Goal: Task Accomplishment & Management: Use online tool/utility

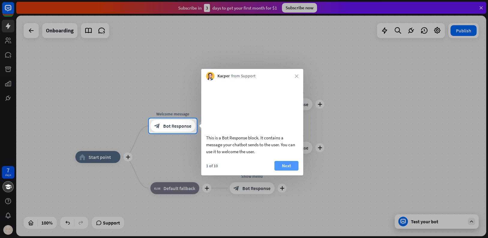
click at [287, 171] on button "Next" at bounding box center [287, 166] width 24 height 10
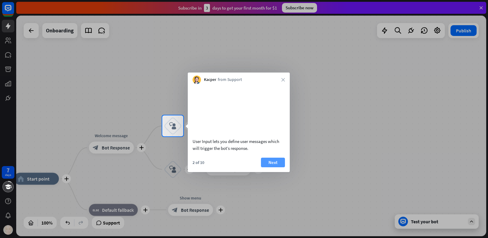
click at [278, 167] on button "Next" at bounding box center [273, 163] width 24 height 10
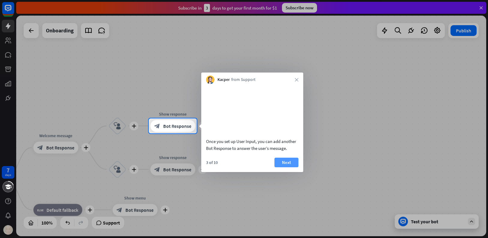
click at [287, 167] on button "Next" at bounding box center [287, 163] width 24 height 10
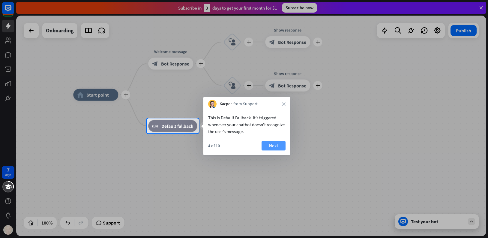
click at [275, 147] on button "Next" at bounding box center [274, 146] width 24 height 10
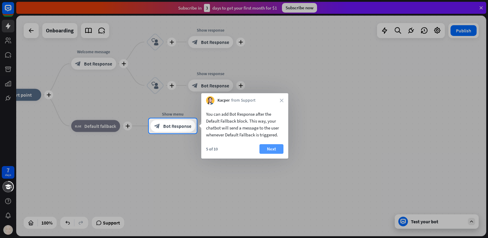
click at [269, 150] on button "Next" at bounding box center [272, 149] width 24 height 10
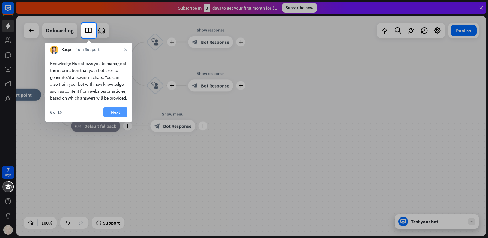
click at [116, 117] on button "Next" at bounding box center [116, 112] width 24 height 10
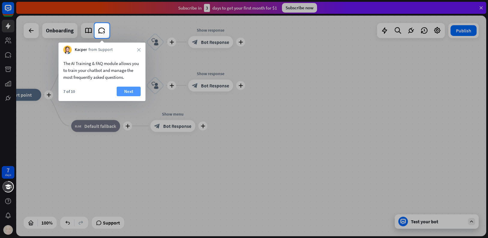
click at [123, 88] on button "Next" at bounding box center [129, 92] width 24 height 10
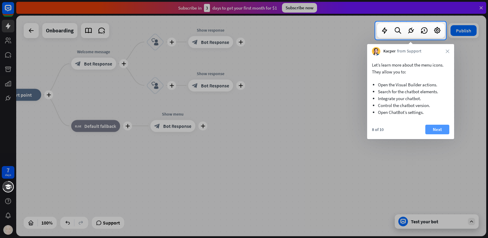
click at [440, 131] on button "Next" at bounding box center [437, 130] width 24 height 10
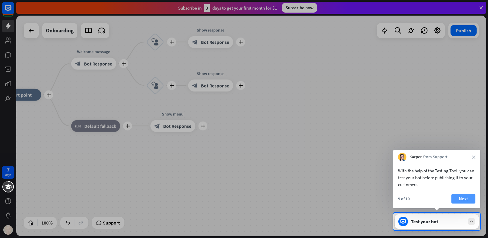
click at [462, 197] on button "Next" at bounding box center [464, 199] width 24 height 10
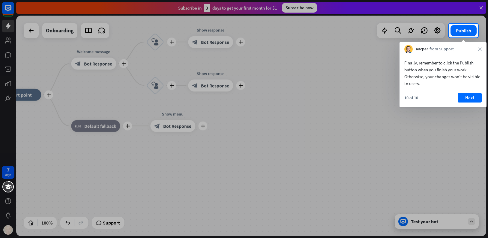
click at [456, 100] on div "10 of 10 Next" at bounding box center [443, 100] width 87 height 14
click at [459, 99] on button "Next" at bounding box center [470, 98] width 24 height 10
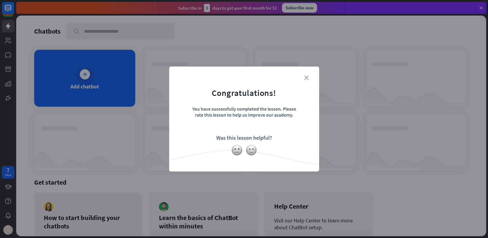
click at [305, 77] on icon "close" at bounding box center [306, 78] width 5 height 5
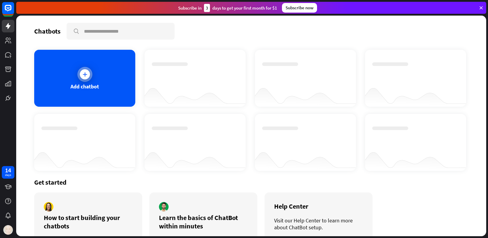
click at [101, 88] on div "Add chatbot" at bounding box center [84, 78] width 101 height 57
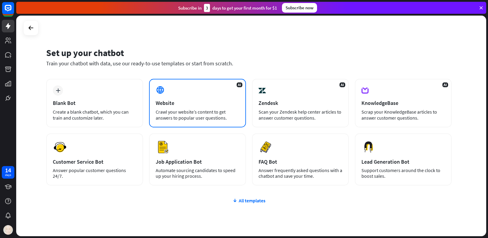
click at [204, 96] on div "AI Website Crawl your website’s content to get answers to popular user question…" at bounding box center [197, 103] width 97 height 49
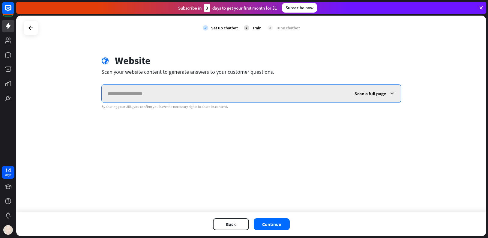
click at [108, 99] on input "text" at bounding box center [225, 94] width 247 height 18
paste input "**********"
type input "**********"
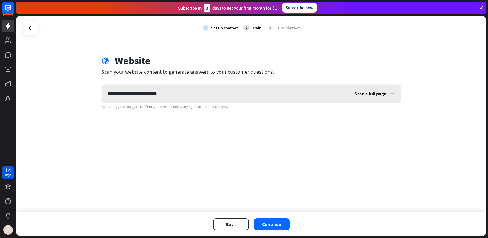
click at [389, 95] on icon at bounding box center [392, 94] width 6 height 6
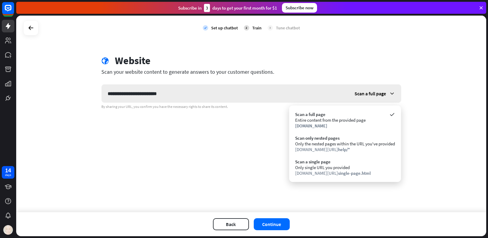
click at [389, 92] on icon at bounding box center [392, 94] width 6 height 6
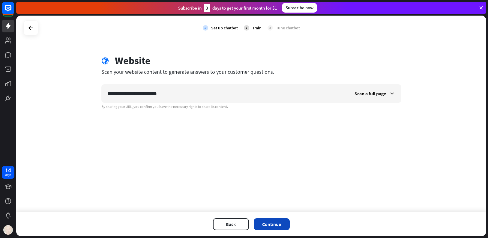
click at [275, 225] on button "Continue" at bounding box center [272, 224] width 36 height 12
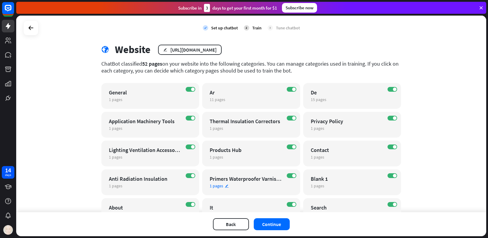
scroll to position [42, 0]
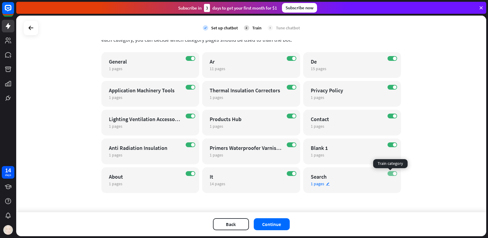
click at [389, 174] on label "ON" at bounding box center [393, 173] width 10 height 5
click at [388, 145] on label "ON" at bounding box center [393, 145] width 10 height 5
click at [222, 184] on span "14 pages" at bounding box center [218, 183] width 16 height 5
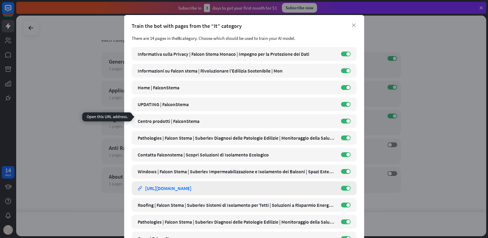
scroll to position [71, 0]
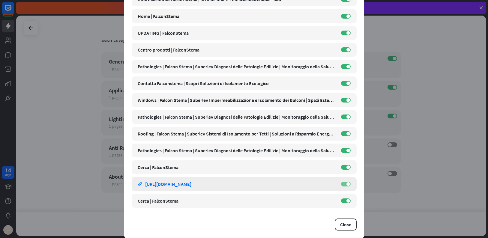
click at [344, 182] on label "ON" at bounding box center [346, 184] width 10 height 5
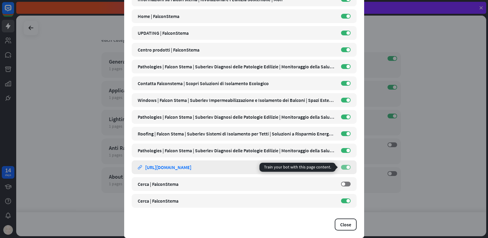
click at [343, 166] on label "ON" at bounding box center [346, 167] width 10 height 5
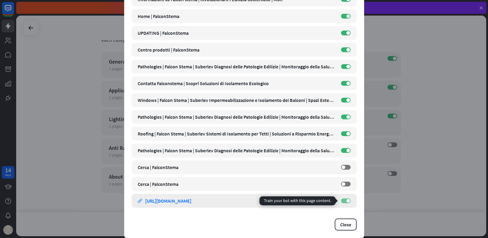
click at [341, 199] on label "ON" at bounding box center [346, 201] width 10 height 5
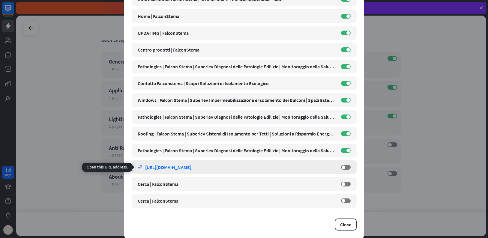
scroll to position [0, 0]
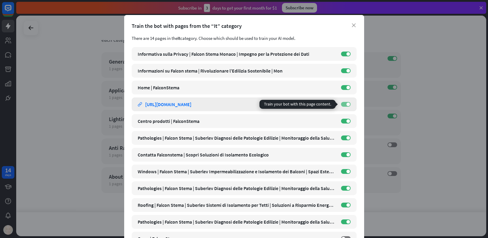
click at [341, 103] on label "ON" at bounding box center [346, 104] width 10 height 5
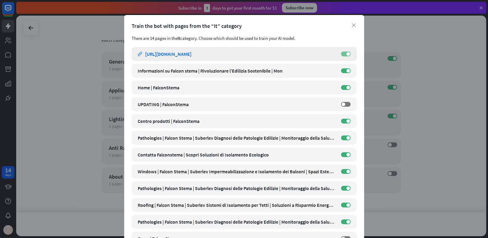
click at [343, 55] on label "ON" at bounding box center [346, 54] width 10 height 5
click at [347, 26] on div "Train the bot with pages from the “It” category" at bounding box center [244, 26] width 225 height 7
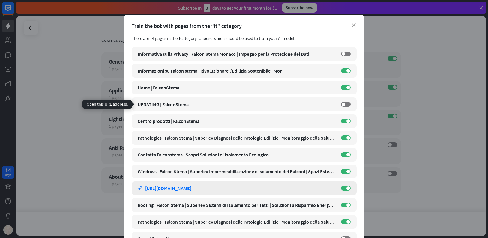
scroll to position [71, 0]
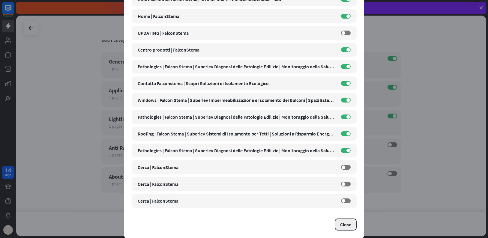
click at [344, 224] on button "Close" at bounding box center [346, 225] width 22 height 12
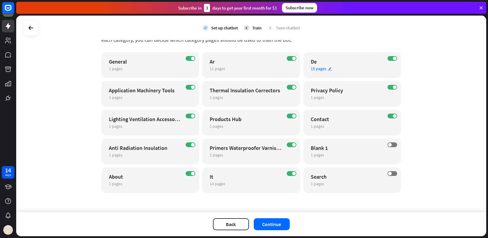
click at [319, 69] on span "15 pages" at bounding box center [319, 68] width 16 height 5
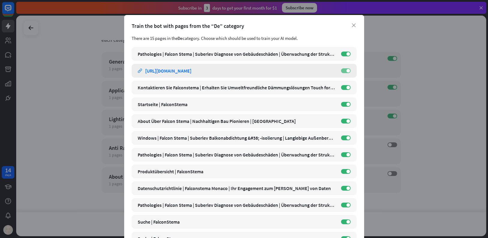
click at [342, 73] on label "ON" at bounding box center [346, 70] width 10 height 5
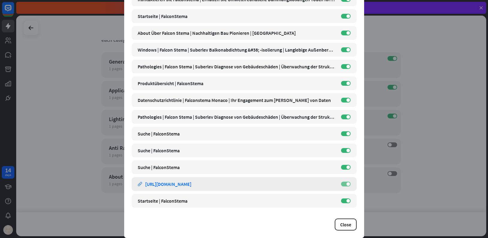
click at [341, 182] on label "ON" at bounding box center [346, 184] width 10 height 5
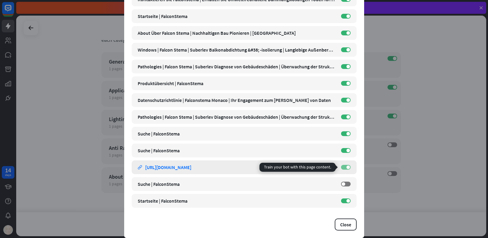
click at [341, 167] on label "ON" at bounding box center [346, 167] width 10 height 5
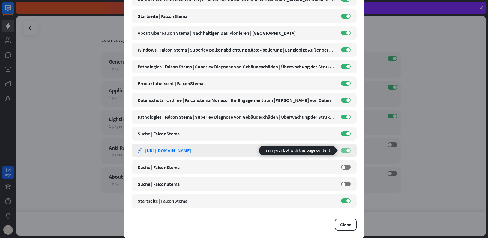
click at [341, 149] on label "ON" at bounding box center [346, 150] width 10 height 5
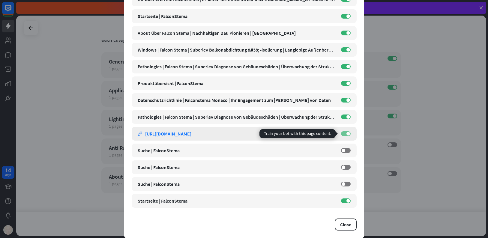
click at [342, 135] on label "ON" at bounding box center [346, 133] width 10 height 5
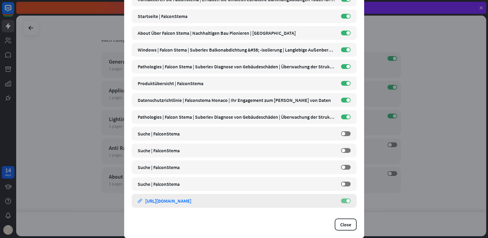
click at [343, 201] on label "ON" at bounding box center [346, 201] width 10 height 5
click at [344, 222] on button "Close" at bounding box center [346, 225] width 22 height 12
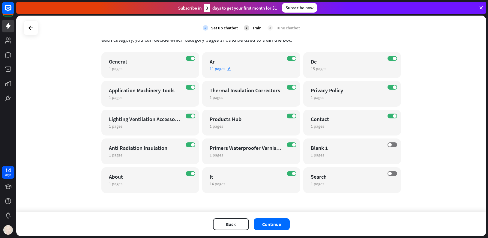
click at [227, 67] on icon "edit" at bounding box center [229, 69] width 4 height 4
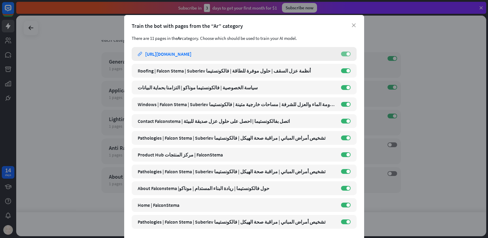
click at [341, 54] on label "ON" at bounding box center [346, 54] width 10 height 5
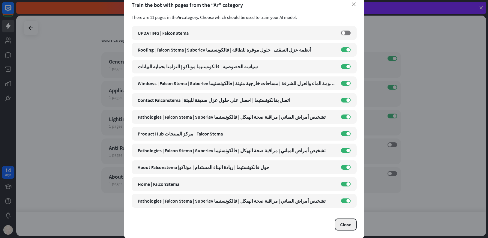
click at [347, 223] on button "Close" at bounding box center [346, 225] width 22 height 12
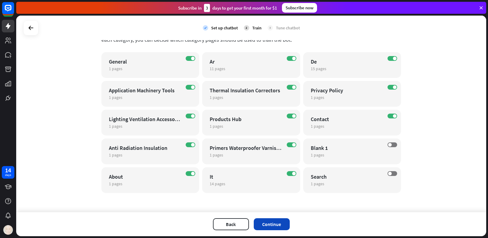
click at [271, 226] on button "Continue" at bounding box center [272, 224] width 36 height 12
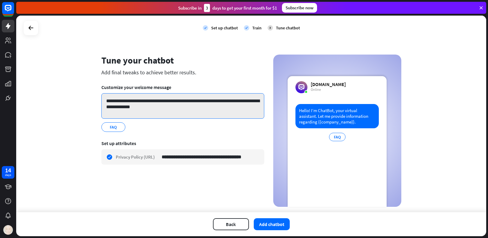
click at [133, 109] on textarea "**********" at bounding box center [182, 106] width 163 height 26
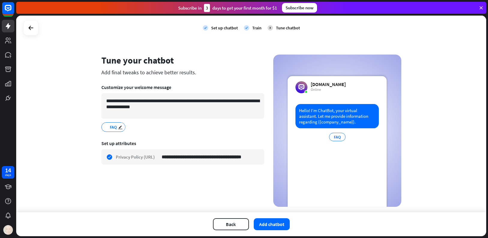
click at [114, 127] on span "FAQ" at bounding box center [113, 127] width 8 height 7
click at [431, 84] on div "**********" at bounding box center [251, 114] width 470 height 197
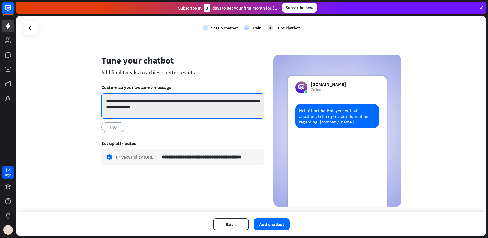
click at [128, 100] on textarea "**********" at bounding box center [182, 106] width 163 height 26
drag, startPoint x: 141, startPoint y: 103, endPoint x: 124, endPoint y: 103, distance: 16.8
click at [124, 103] on textarea "**********" at bounding box center [182, 106] width 163 height 26
drag, startPoint x: 167, startPoint y: 102, endPoint x: 125, endPoint y: 103, distance: 41.1
click at [125, 103] on textarea "**********" at bounding box center [182, 106] width 163 height 26
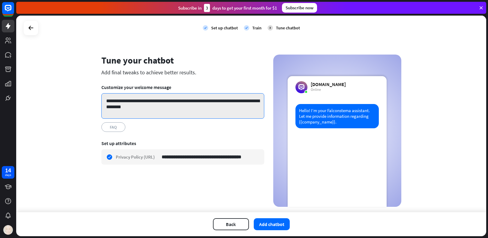
drag, startPoint x: 152, startPoint y: 108, endPoint x: 236, endPoint y: 96, distance: 84.9
click at [236, 96] on textarea "**********" at bounding box center [182, 106] width 163 height 26
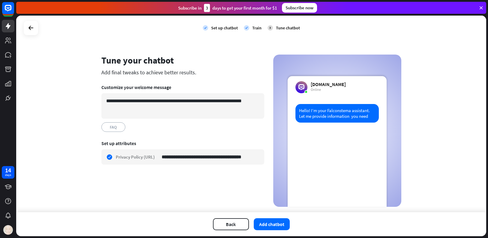
click at [187, 140] on section "**********" at bounding box center [182, 154] width 163 height 36
click at [111, 129] on span "FAQ" at bounding box center [113, 127] width 8 height 7
click at [185, 125] on div "FAQ edit" at bounding box center [182, 127] width 163 height 10
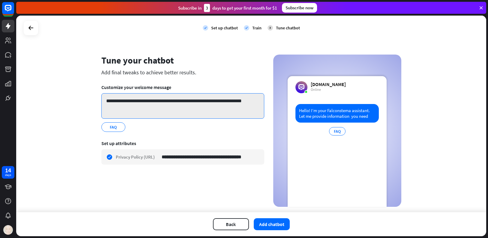
click at [234, 102] on textarea "**********" at bounding box center [182, 106] width 163 height 26
click at [238, 104] on textarea "**********" at bounding box center [182, 106] width 163 height 26
type textarea "**********"
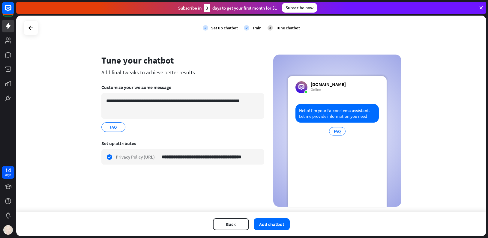
click at [209, 194] on div "**********" at bounding box center [182, 131] width 163 height 152
click at [272, 223] on button "Add chatbot" at bounding box center [272, 224] width 36 height 12
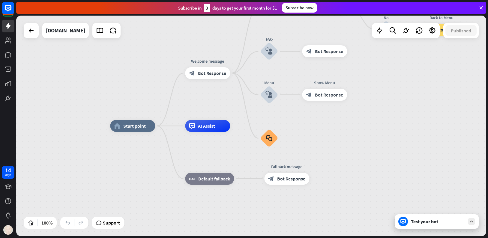
click at [422, 220] on div "Test your bot" at bounding box center [438, 222] width 54 height 6
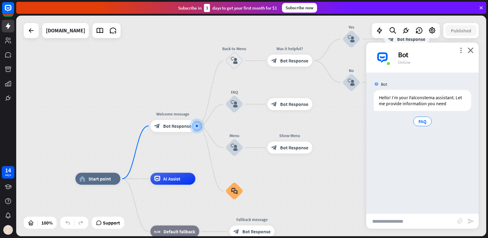
click at [413, 222] on input "text" at bounding box center [411, 221] width 91 height 15
type input "*****"
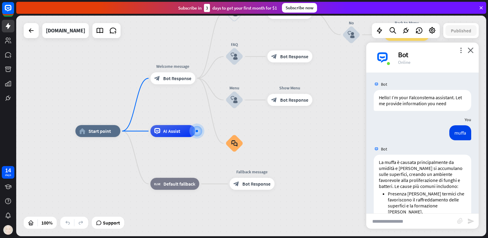
scroll to position [360, 0]
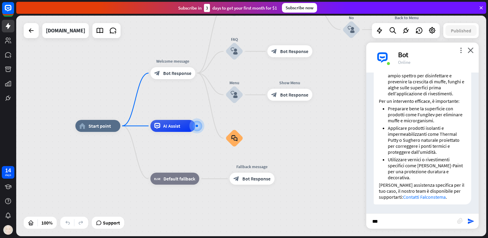
type input "****"
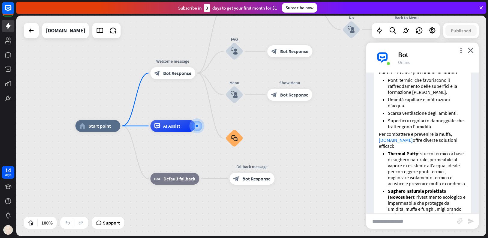
scroll to position [675, 0]
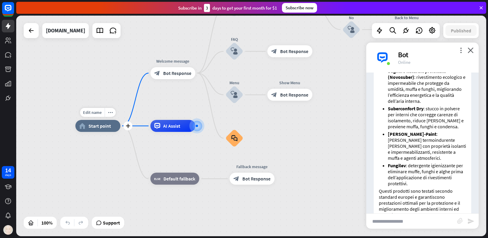
click at [103, 129] on div "home_2 Start point" at bounding box center [97, 126] width 45 height 12
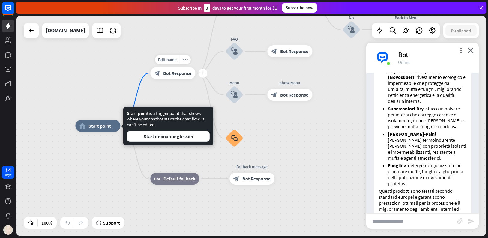
click at [177, 72] on span "Bot Response" at bounding box center [177, 73] width 28 height 6
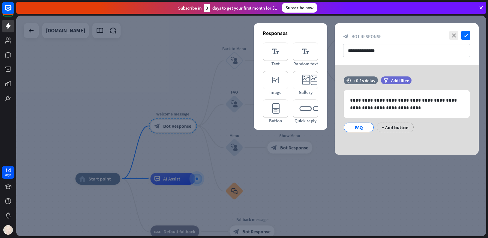
click at [322, 182] on div at bounding box center [251, 126] width 470 height 221
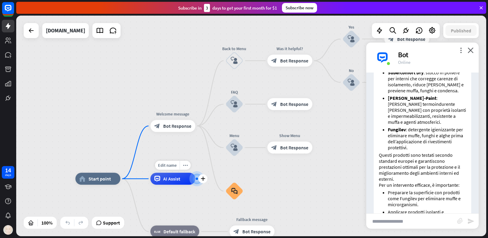
click at [175, 181] on span "AI Assist" at bounding box center [171, 179] width 17 height 6
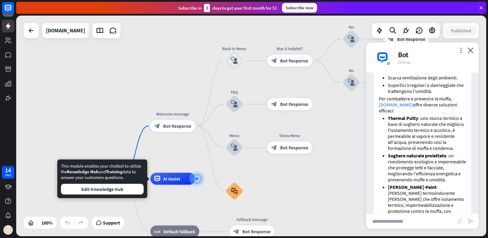
scroll to position [0, 0]
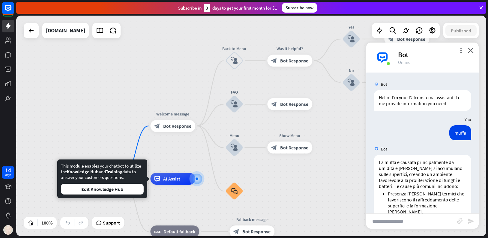
click at [161, 65] on div "home_2 Start point Welcome message block_bot_response Bot Response Back to Menu…" at bounding box center [251, 126] width 470 height 221
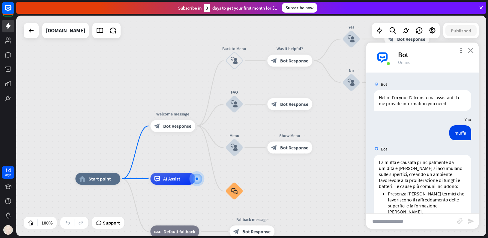
click at [472, 53] on icon "close" at bounding box center [471, 50] width 6 height 6
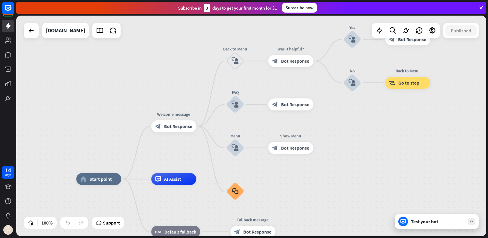
drag, startPoint x: 355, startPoint y: 157, endPoint x: 354, endPoint y: 165, distance: 7.9
click at [354, 165] on div "home_2 Start point Welcome message block_bot_response Bot Response Back to Menu…" at bounding box center [251, 126] width 470 height 221
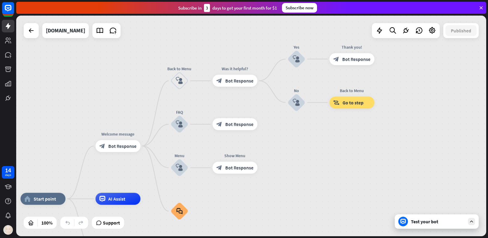
drag, startPoint x: 385, startPoint y: 120, endPoint x: 328, endPoint y: 128, distance: 57.6
click at [329, 140] on div "home_2 Start point Welcome message block_bot_response Bot Response Back to Menu…" at bounding box center [251, 126] width 470 height 221
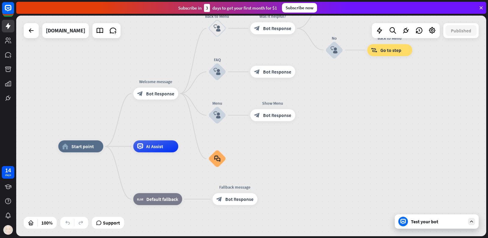
drag, startPoint x: 288, startPoint y: 152, endPoint x: 329, endPoint y: 92, distance: 72.1
click at [329, 92] on div "home_2 Start point Welcome message block_bot_response Bot Response Back to Menu…" at bounding box center [251, 126] width 470 height 221
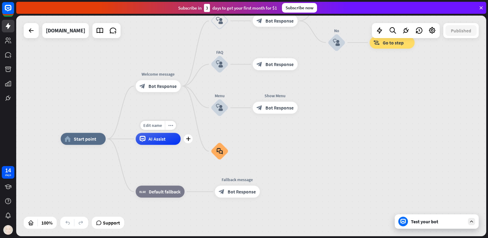
click at [155, 140] on span "AI Assist" at bounding box center [157, 139] width 17 height 6
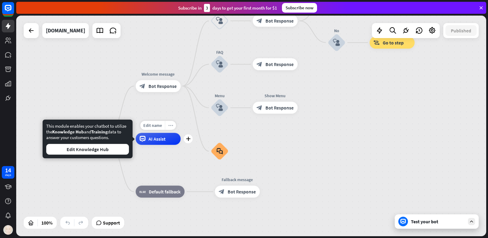
click at [173, 125] on div "more_horiz" at bounding box center [170, 125] width 11 height 9
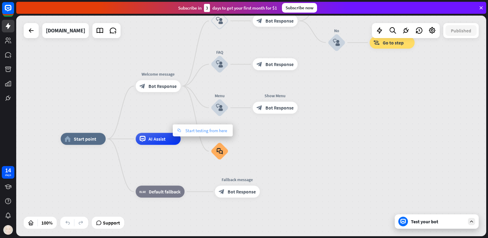
click at [203, 129] on span "Start testing from here" at bounding box center [206, 131] width 42 height 6
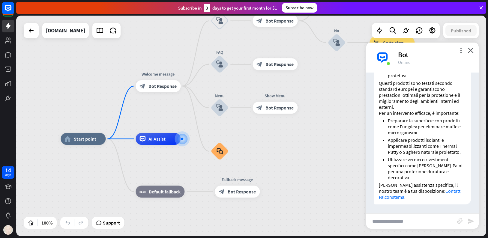
scroll to position [795, 0]
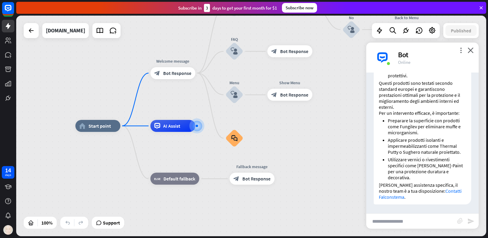
click at [409, 224] on input "text" at bounding box center [411, 221] width 91 height 15
type input "****"
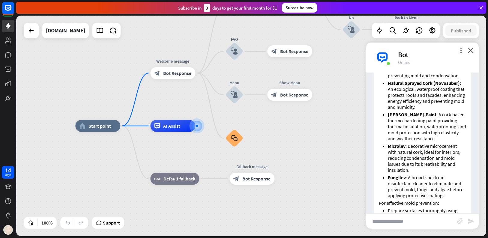
scroll to position [994, 0]
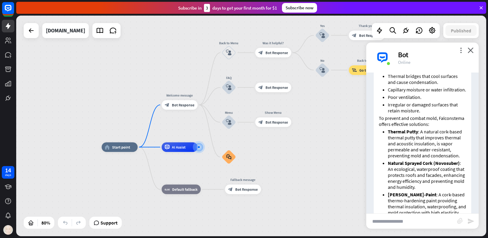
drag, startPoint x: 317, startPoint y: 133, endPoint x: 303, endPoint y: 149, distance: 21.5
click at [303, 149] on div "home_2 Start point Welcome message block_bot_response Bot Response Back to Menu…" at bounding box center [290, 235] width 376 height 177
click at [143, 148] on icon "plus" at bounding box center [144, 147] width 4 height 3
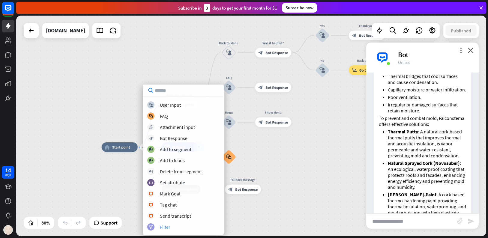
click at [168, 226] on div "Filter" at bounding box center [165, 227] width 11 height 6
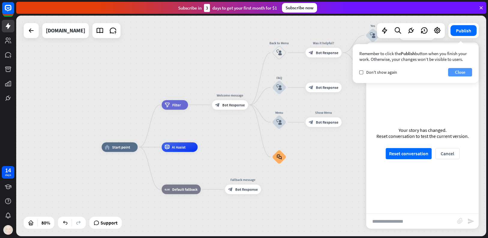
click at [458, 69] on button "Close" at bounding box center [460, 72] width 24 height 8
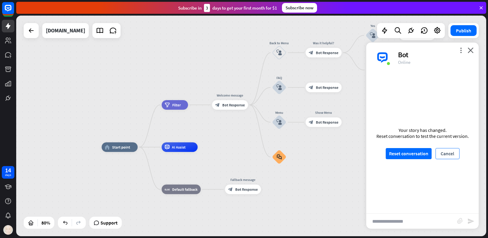
click at [452, 154] on button "Cancel" at bounding box center [448, 153] width 24 height 11
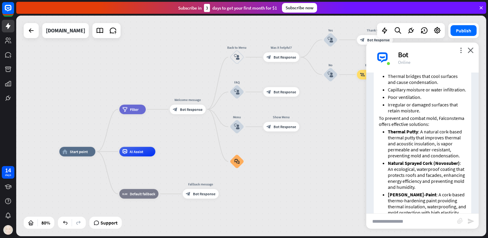
drag, startPoint x: 227, startPoint y: 152, endPoint x: 199, endPoint y: 160, distance: 29.6
click at [199, 160] on div "home_2 Start point filter Filter Welcome message block_bot_response Bot Respons…" at bounding box center [247, 240] width 376 height 177
click at [88, 141] on icon "more_horiz" at bounding box center [88, 141] width 4 height 4
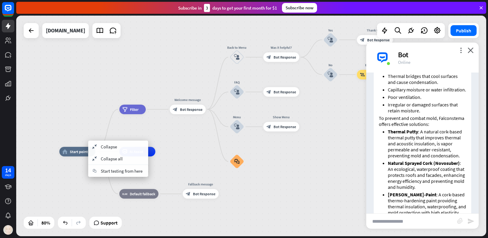
click at [95, 117] on div "home_2 Start point filter Filter Welcome message block_bot_response Bot Respons…" at bounding box center [251, 126] width 470 height 221
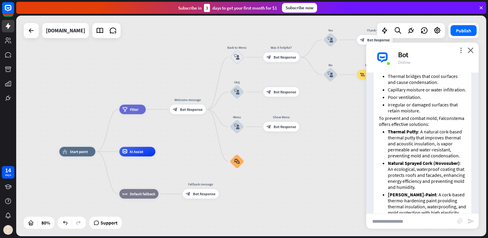
drag, startPoint x: 126, startPoint y: 110, endPoint x: 158, endPoint y: 124, distance: 34.8
click at [165, 132] on div "home_2 Start point filter Filter Welcome message block_bot_response Bot Respons…" at bounding box center [251, 126] width 470 height 221
drag, startPoint x: 130, startPoint y: 108, endPoint x: 163, endPoint y: 151, distance: 54.1
click at [175, 148] on div "home_2 Start point Edit name more_horiz filter Filter Welcome message block_bot…" at bounding box center [251, 126] width 470 height 221
drag, startPoint x: 145, startPoint y: 153, endPoint x: 119, endPoint y: 134, distance: 31.8
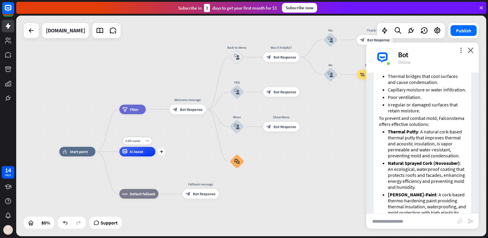
click at [119, 147] on div "Edit name more_horiz plus AI Assist" at bounding box center [137, 152] width 36 height 10
drag, startPoint x: 162, startPoint y: 155, endPoint x: 151, endPoint y: 144, distance: 15.1
click at [162, 155] on div "plus" at bounding box center [161, 151] width 7 height 7
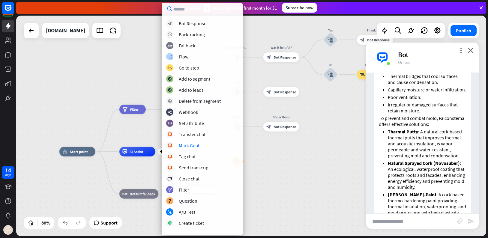
scroll to position [85, 0]
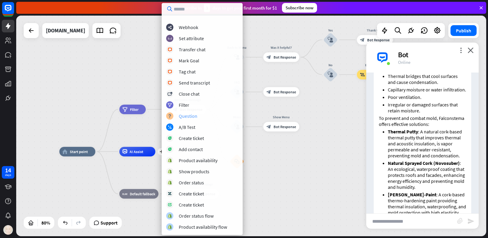
click at [191, 117] on div "Question" at bounding box center [188, 116] width 19 height 6
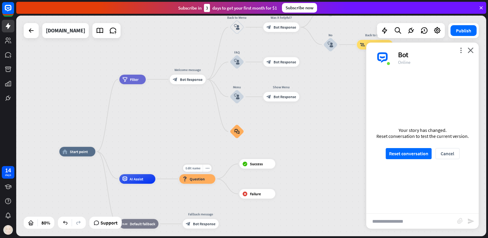
click at [200, 182] on div "block_question Question" at bounding box center [197, 179] width 36 height 10
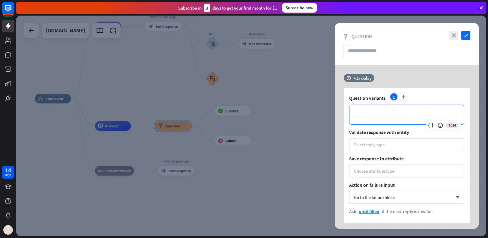
click at [398, 116] on p "**********" at bounding box center [407, 115] width 103 height 8
click at [465, 34] on icon "check" at bounding box center [465, 35] width 9 height 9
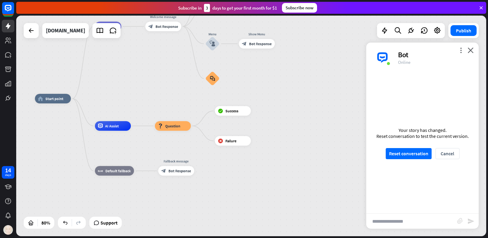
scroll to position [1042, 0]
click at [331, 117] on div "home_2 Start point filter Filter Welcome message block_bot_response Bot Respons…" at bounding box center [223, 187] width 376 height 177
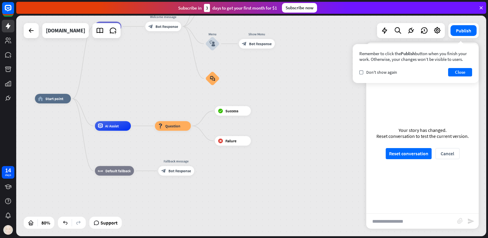
click at [466, 68] on div "Remember to click the Publish button when you finish your work. Otherwise, your…" at bounding box center [416, 63] width 126 height 39
click at [466, 71] on button "Close" at bounding box center [460, 72] width 24 height 8
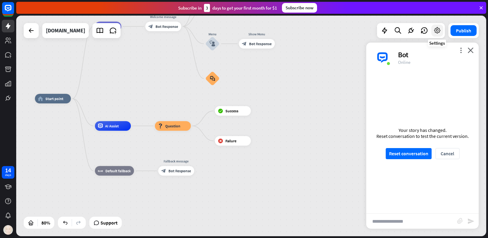
click at [435, 30] on icon at bounding box center [438, 31] width 8 height 8
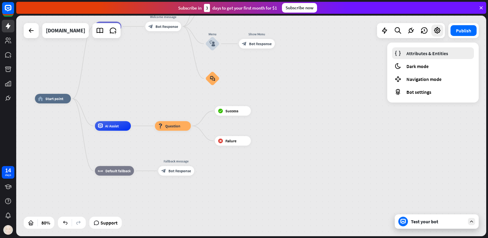
click at [430, 53] on span "Attributes & Entities" at bounding box center [428, 53] width 42 height 6
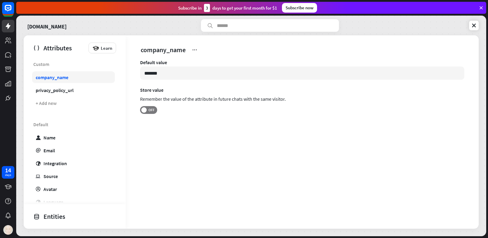
click at [58, 77] on div "company_name" at bounding box center [52, 77] width 33 height 6
click at [170, 73] on input "*******" at bounding box center [302, 73] width 324 height 13
type input "**********"
click at [187, 135] on div "**********" at bounding box center [302, 99] width 353 height 80
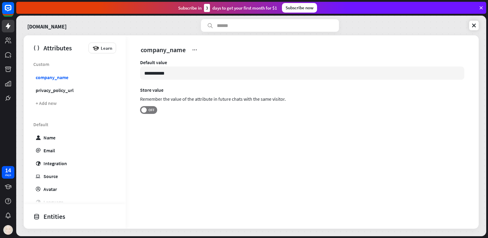
drag, startPoint x: 183, startPoint y: 153, endPoint x: 169, endPoint y: 152, distance: 13.9
click at [183, 153] on div "**********" at bounding box center [302, 132] width 353 height 194
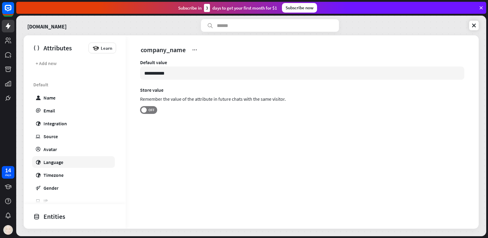
click at [57, 162] on div "Language" at bounding box center [54, 162] width 20 height 6
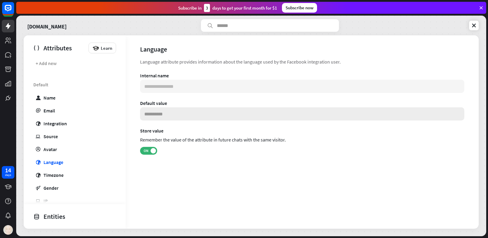
click at [158, 117] on input at bounding box center [302, 113] width 324 height 13
click at [207, 154] on section "Store value Remember the value of the attribute in future chats with the same v…" at bounding box center [302, 141] width 324 height 27
click at [67, 176] on link "globe Timezone" at bounding box center [73, 175] width 83 height 12
type input "**********"
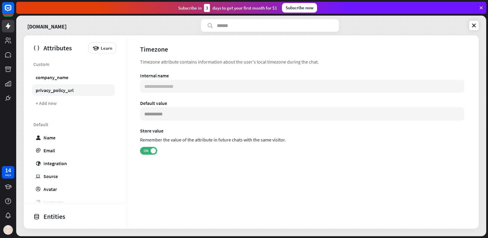
click at [63, 89] on div "privacy_policy_url" at bounding box center [55, 90] width 38 height 6
type input "**********"
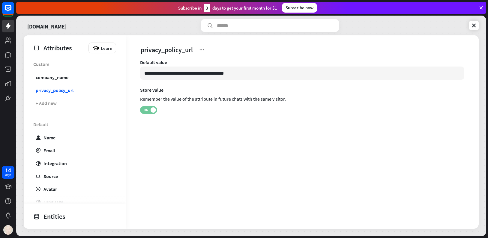
click at [146, 109] on span "ON" at bounding box center [145, 110] width 9 height 5
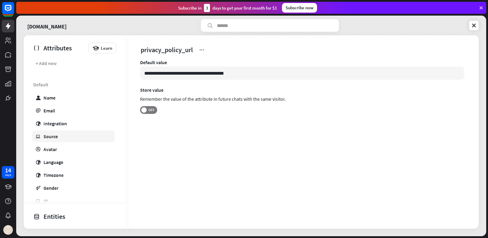
click at [53, 136] on div "Source" at bounding box center [51, 137] width 14 height 6
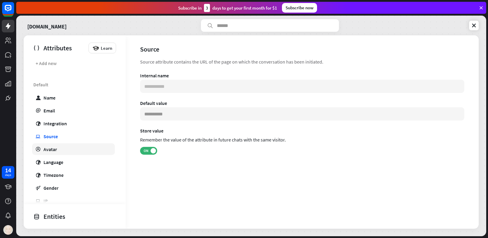
click at [57, 148] on link "profile Avatar" at bounding box center [73, 149] width 83 height 12
type input "**********"
click at [54, 149] on div "Avatar" at bounding box center [51, 149] width 14 height 6
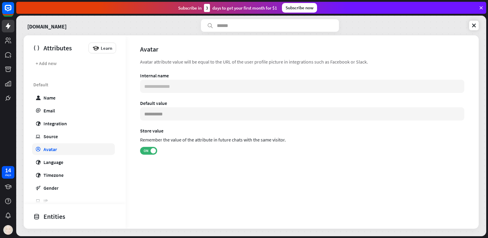
click at [54, 149] on div "Avatar" at bounding box center [51, 149] width 14 height 6
click at [53, 149] on div "Avatar" at bounding box center [51, 149] width 14 height 6
click at [101, 47] on span "Learn" at bounding box center [106, 48] width 11 height 6
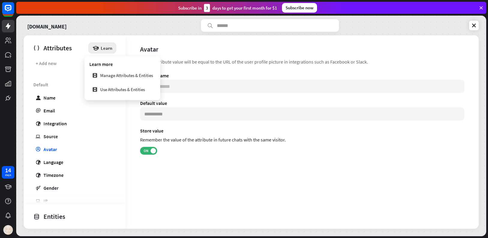
drag, startPoint x: 375, startPoint y: 170, endPoint x: 381, endPoint y: 127, distance: 43.6
click at [375, 170] on div "**********" at bounding box center [302, 122] width 324 height 98
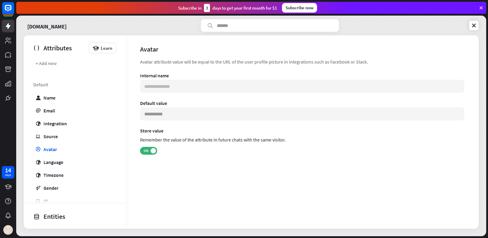
click at [64, 215] on div "Entities" at bounding box center [73, 217] width 80 height 10
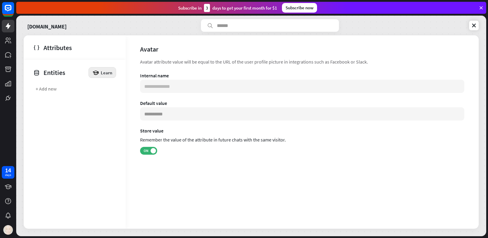
click at [106, 73] on span "Learn" at bounding box center [106, 73] width 11 height 6
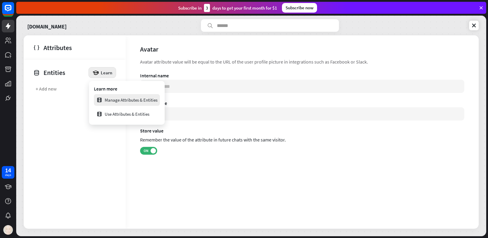
click at [123, 99] on div "Manage Attributes & Entities" at bounding box center [126, 100] width 61 height 12
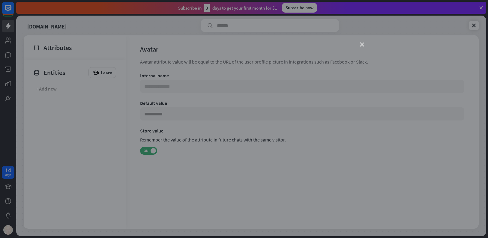
click at [360, 44] on icon "close" at bounding box center [362, 45] width 4 height 4
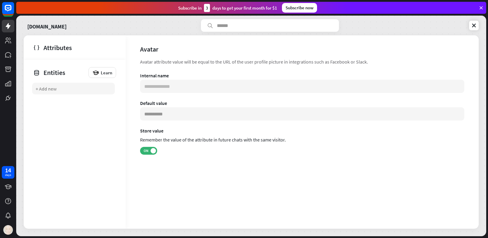
click at [43, 89] on div "+ Add new" at bounding box center [46, 89] width 21 height 6
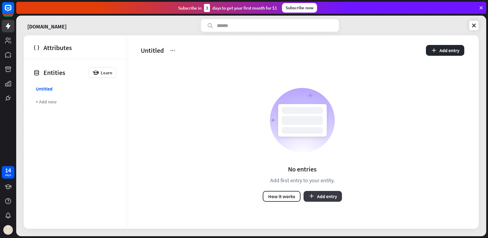
click at [328, 199] on button "Add entry" at bounding box center [323, 196] width 38 height 11
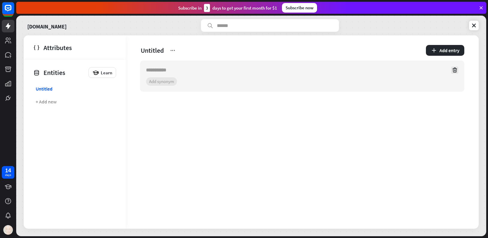
click at [454, 68] on icon at bounding box center [455, 70] width 6 height 6
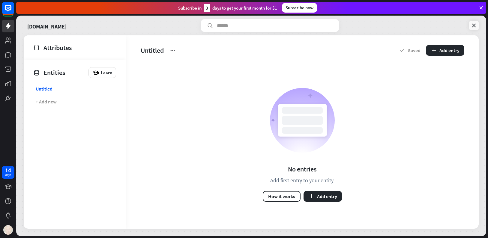
click at [472, 24] on icon at bounding box center [474, 26] width 6 height 6
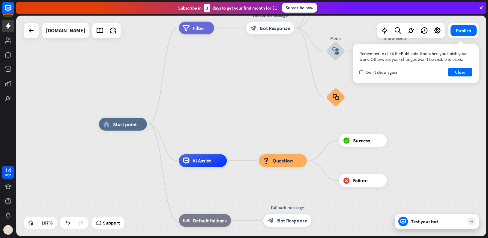
click at [470, 225] on div "Test your bot" at bounding box center [437, 222] width 84 height 14
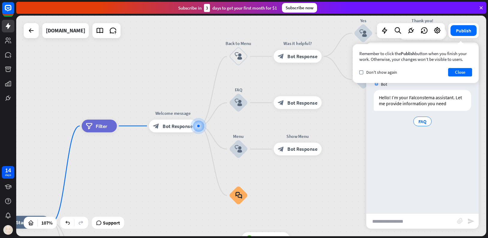
click at [418, 222] on input "text" at bounding box center [411, 221] width 91 height 15
drag, startPoint x: 389, startPoint y: 223, endPoint x: 384, endPoint y: 220, distance: 5.2
click at [387, 222] on input "text" at bounding box center [411, 221] width 91 height 15
paste input "**********"
type input "**********"
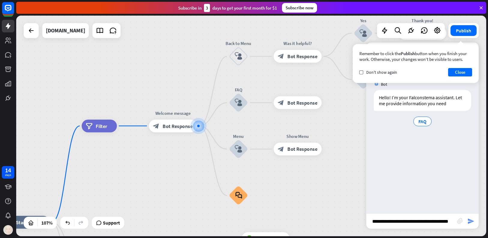
click at [468, 222] on icon "send" at bounding box center [470, 221] width 7 height 7
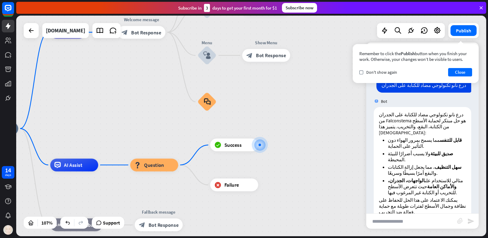
scroll to position [63, 0]
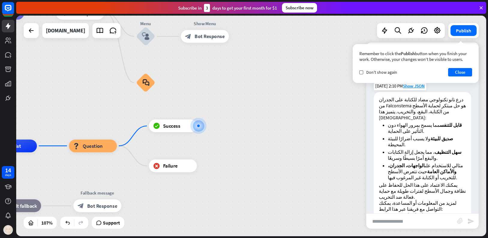
click at [398, 212] on link "Falconstema - اتصل بنا" at bounding box center [401, 215] width 44 height 6
click at [198, 127] on div at bounding box center [198, 126] width 7 height 7
click at [186, 112] on icon "more_horiz" at bounding box center [186, 111] width 5 height 5
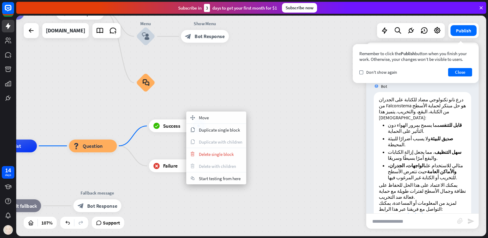
click at [276, 156] on div "home_2 Start point filter Filter Welcome message block_bot_response Bot Respons…" at bounding box center [159, 228] width 501 height 236
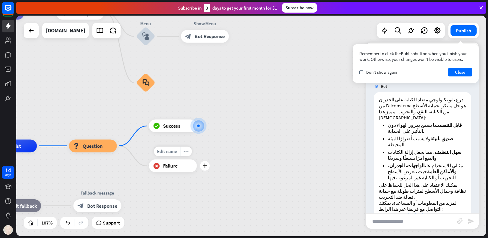
click at [186, 153] on icon "more_horiz" at bounding box center [186, 151] width 5 height 5
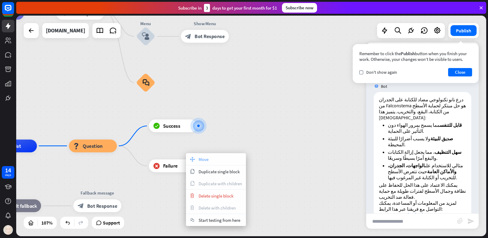
click at [202, 159] on span "Move" at bounding box center [204, 160] width 10 height 6
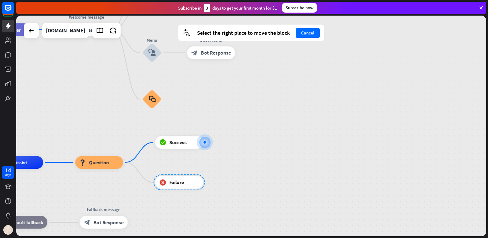
drag, startPoint x: 176, startPoint y: 169, endPoint x: 178, endPoint y: 179, distance: 10.4
click at [182, 184] on div at bounding box center [179, 183] width 51 height 16
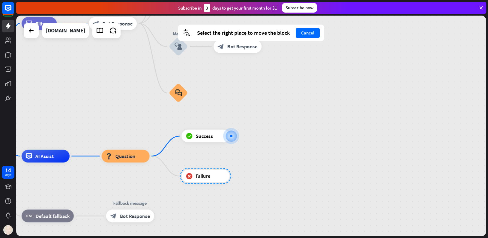
drag, startPoint x: 176, startPoint y: 176, endPoint x: 194, endPoint y: 169, distance: 19.6
click at [198, 170] on div at bounding box center [205, 176] width 51 height 16
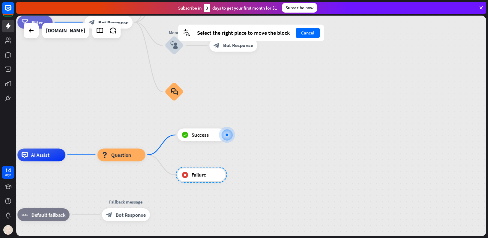
click at [202, 177] on div at bounding box center [201, 175] width 51 height 16
click at [311, 35] on button "Cancel" at bounding box center [308, 33] width 24 height 10
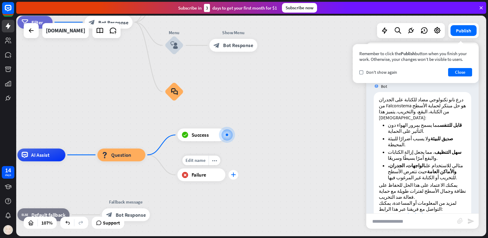
click at [235, 174] on icon "plus" at bounding box center [233, 175] width 5 height 5
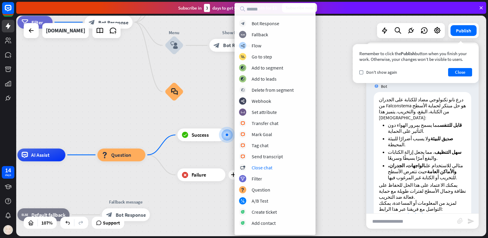
click at [333, 140] on div "home_2 Start point filter Filter Welcome message block_bot_response Bot Respons…" at bounding box center [187, 237] width 501 height 236
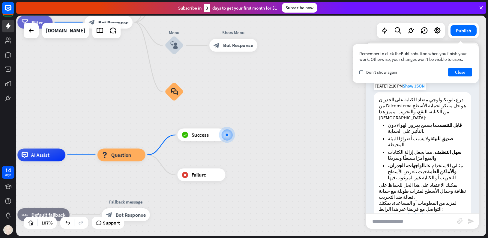
scroll to position [0, 0]
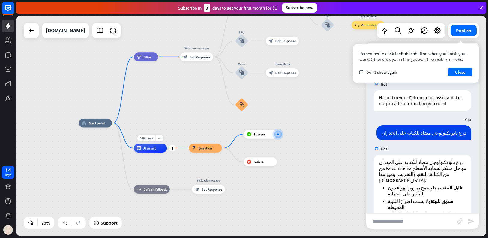
drag, startPoint x: 122, startPoint y: 146, endPoint x: 137, endPoint y: 139, distance: 15.8
click at [137, 144] on div "Edit name more_horiz plus AI Assist" at bounding box center [150, 148] width 33 height 9
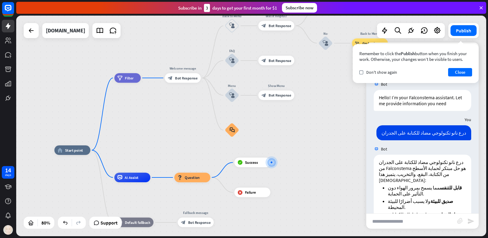
drag, startPoint x: 283, startPoint y: 114, endPoint x: 259, endPoint y: 150, distance: 43.0
click at [260, 149] on div "home_2 Start point filter Filter Welcome message block_bot_response Bot Respons…" at bounding box center [251, 126] width 470 height 221
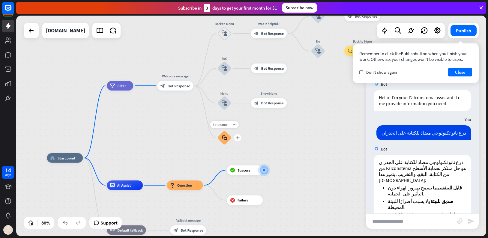
click at [225, 138] on icon "block_faq" at bounding box center [224, 137] width 5 height 5
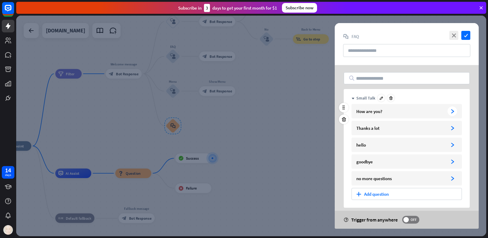
click at [417, 112] on div "How are you?" at bounding box center [400, 112] width 89 height 6
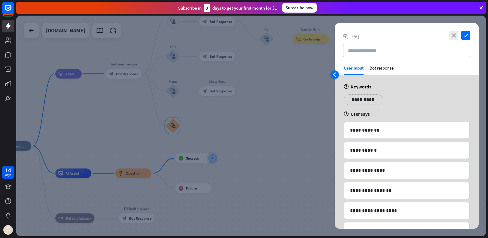
click at [333, 75] on icon "arrowhead_left" at bounding box center [334, 74] width 5 height 5
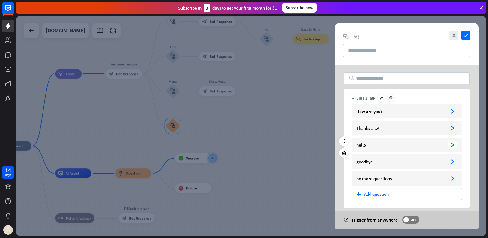
click at [376, 147] on div "hello" at bounding box center [400, 145] width 89 height 6
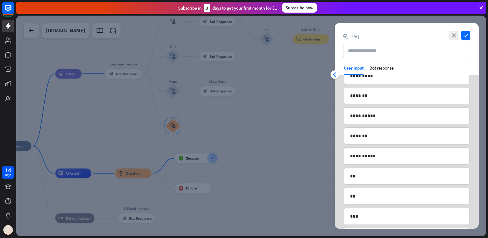
scroll to position [1349, 0]
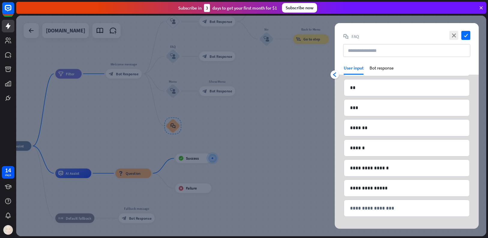
click at [282, 169] on div at bounding box center [251, 126] width 470 height 221
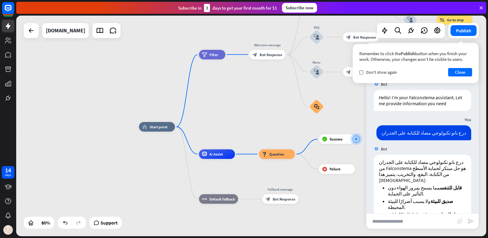
drag, startPoint x: 138, startPoint y: 99, endPoint x: 231, endPoint y: 84, distance: 94.6
click at [235, 80] on div "home_2 Start point filter Filter Welcome message block_bot_response Bot Respons…" at bounding box center [251, 126] width 470 height 221
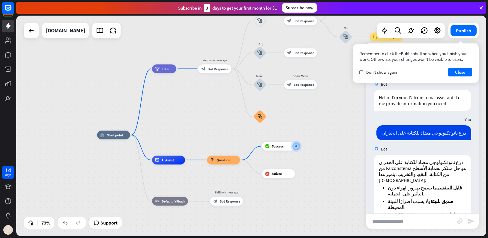
drag, startPoint x: 280, startPoint y: 101, endPoint x: 228, endPoint y: 112, distance: 53.0
click at [228, 112] on div "home_2 Start point filter Filter Welcome message block_bot_response Bot Respons…" at bounding box center [251, 126] width 470 height 221
click at [434, 33] on icon at bounding box center [438, 31] width 8 height 8
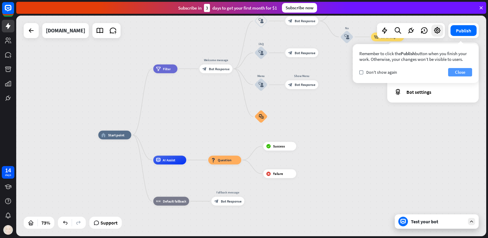
click at [460, 74] on button "Close" at bounding box center [460, 72] width 24 height 8
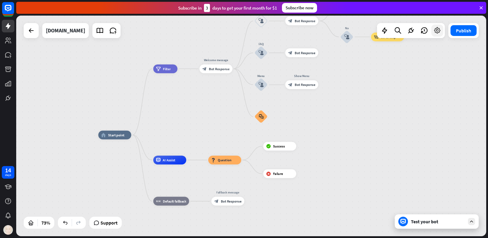
click at [440, 29] on icon at bounding box center [438, 31] width 8 height 8
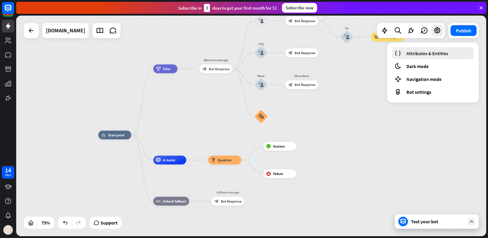
click at [427, 52] on span "Attributes & Entities" at bounding box center [428, 53] width 42 height 6
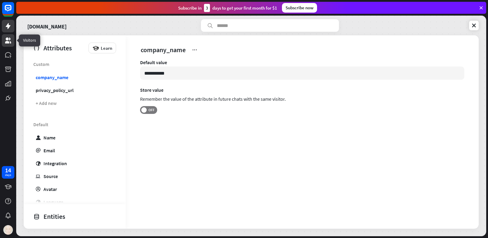
click at [7, 40] on icon at bounding box center [8, 41] width 6 height 6
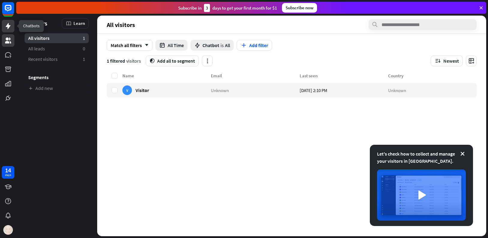
click at [6, 27] on icon at bounding box center [8, 26] width 5 height 6
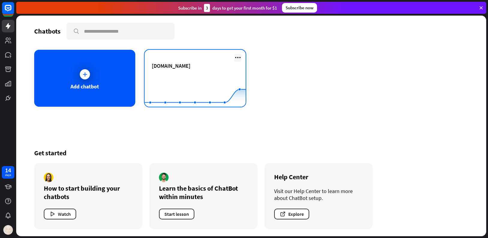
click at [239, 56] on icon at bounding box center [237, 57] width 7 height 7
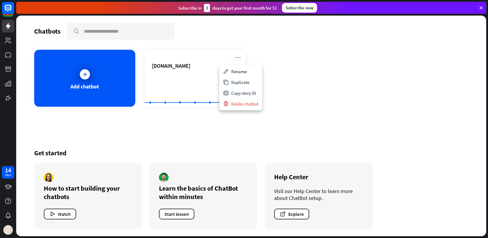
click at [302, 90] on div "Add chatbot [DOMAIN_NAME] Created with Highcharts 10.1.0 0 2 4" at bounding box center [251, 78] width 434 height 57
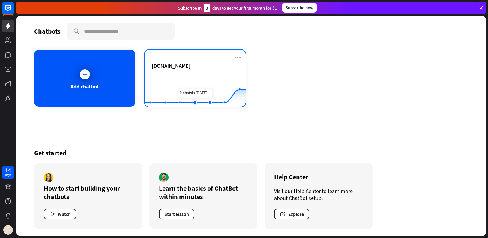
click at [200, 79] on rect at bounding box center [195, 92] width 101 height 38
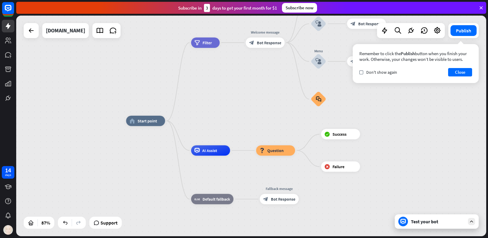
click at [380, 77] on div "Remember to click the Publish button when you finish your work. Otherwise, your…" at bounding box center [416, 63] width 126 height 39
click at [458, 72] on button "Close" at bounding box center [460, 72] width 24 height 8
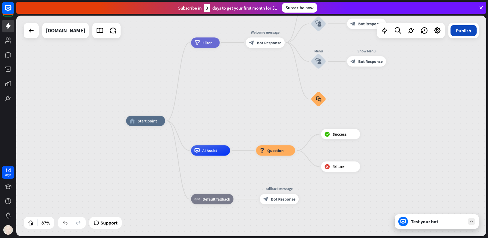
click at [470, 31] on button "Publish" at bounding box center [464, 30] width 26 height 11
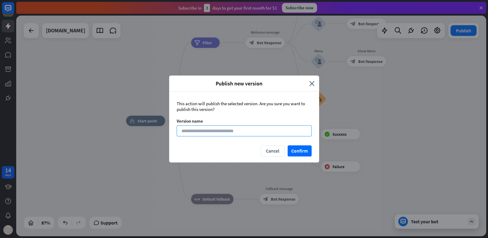
click at [238, 133] on input at bounding box center [244, 130] width 135 height 11
type input "*******"
click at [296, 151] on button "Confirm" at bounding box center [300, 151] width 24 height 11
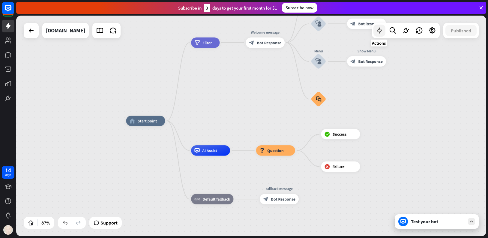
click at [380, 30] on icon at bounding box center [380, 31] width 8 height 8
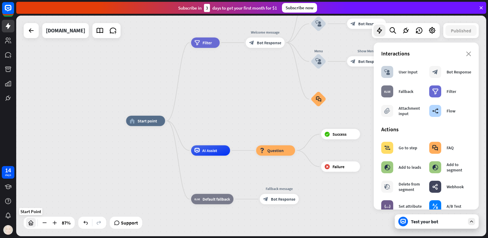
click at [30, 222] on icon at bounding box center [31, 223] width 6 height 6
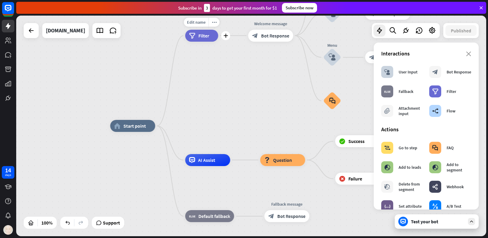
drag, startPoint x: 203, startPoint y: 38, endPoint x: 205, endPoint y: 53, distance: 16.1
click at [205, 42] on div "Edit name more_horiz plus filter Filter" at bounding box center [201, 36] width 33 height 12
click at [203, 33] on span "Filter" at bounding box center [203, 36] width 11 height 6
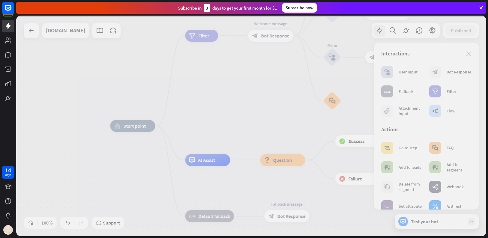
click at [203, 33] on div at bounding box center [251, 126] width 470 height 221
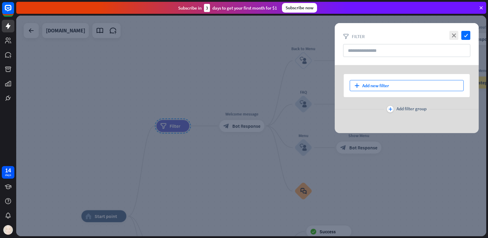
click at [390, 88] on div "plus Add new filter" at bounding box center [407, 85] width 114 height 11
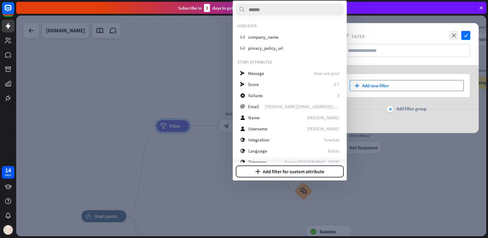
drag, startPoint x: 422, startPoint y: 183, endPoint x: 428, endPoint y: 143, distance: 40.9
click at [423, 183] on div at bounding box center [251, 126] width 470 height 221
